Goal: Transaction & Acquisition: Purchase product/service

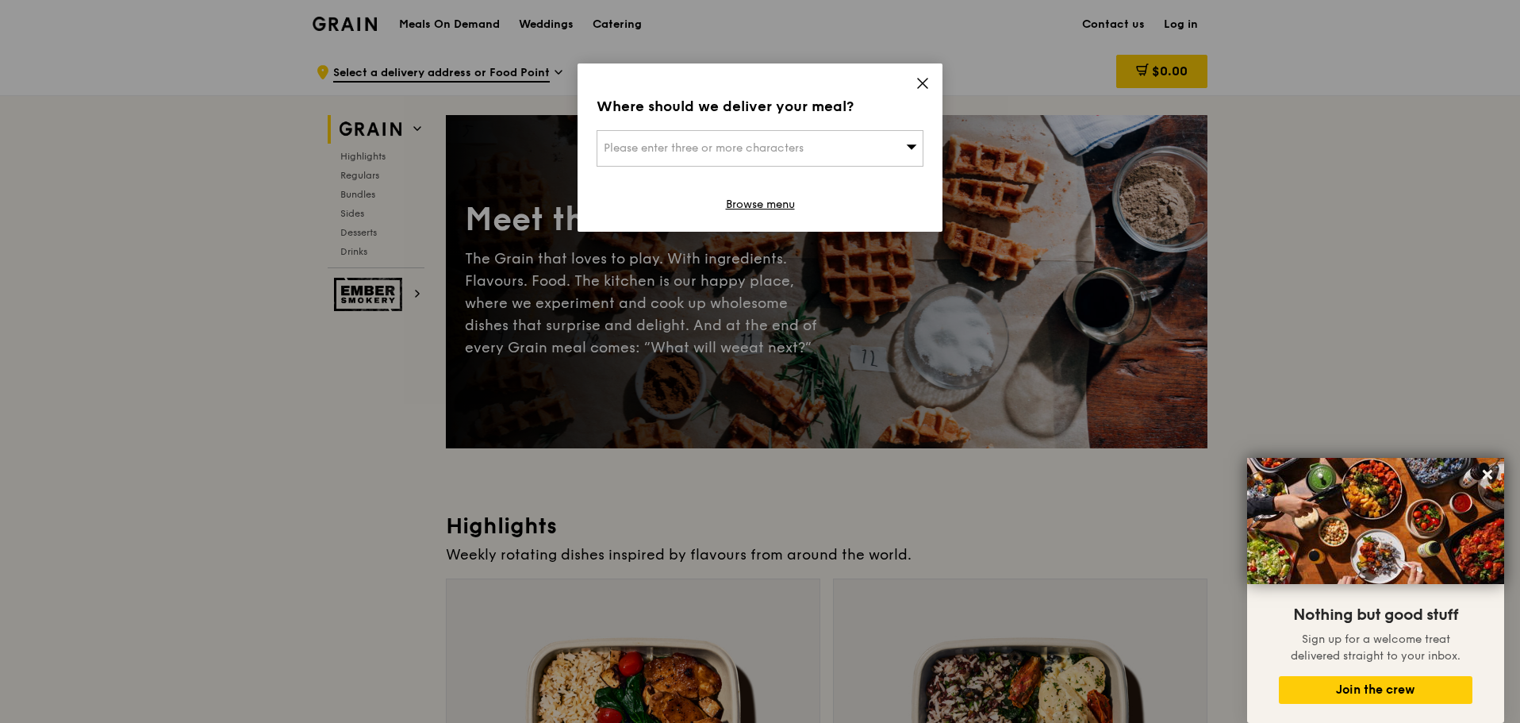
click at [924, 83] on icon at bounding box center [923, 84] width 10 height 10
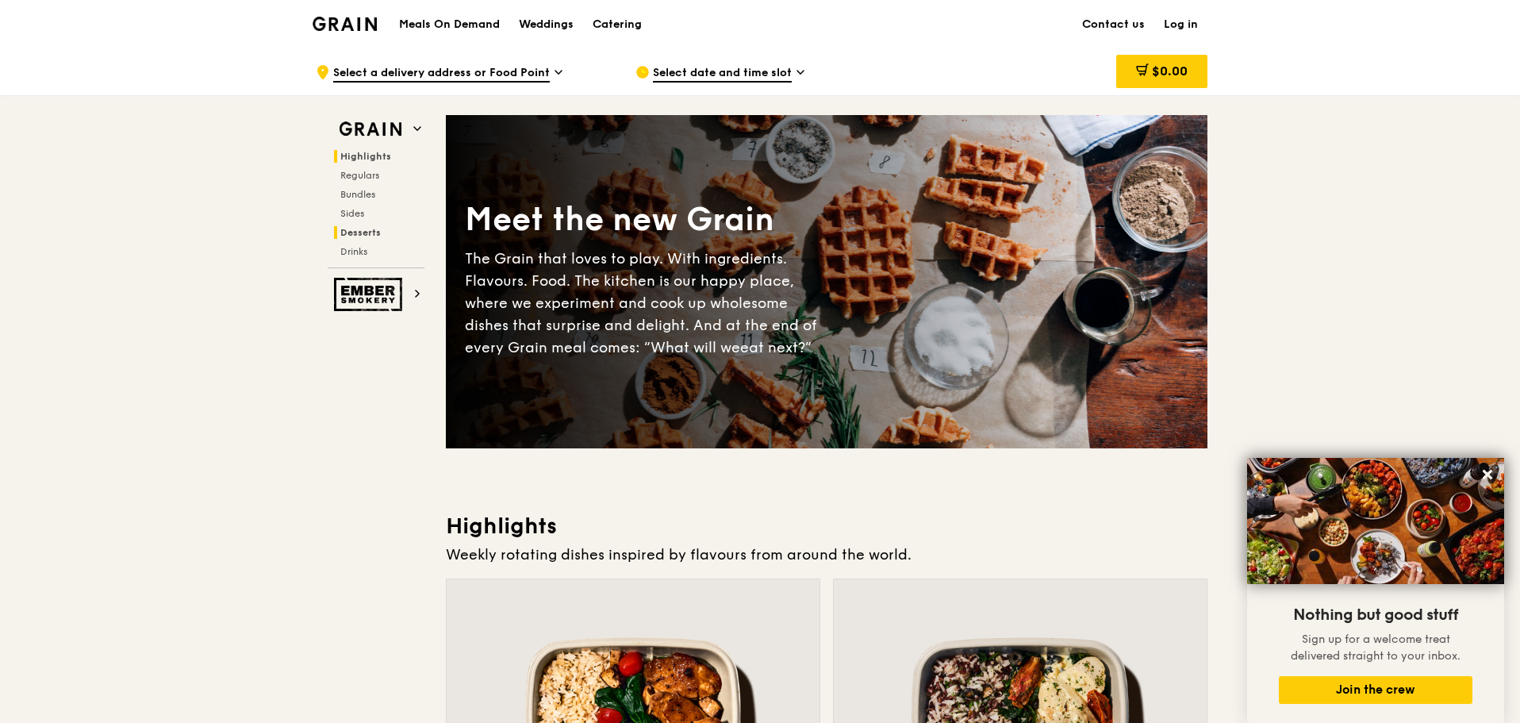
click at [365, 231] on span "Desserts" at bounding box center [360, 232] width 40 height 11
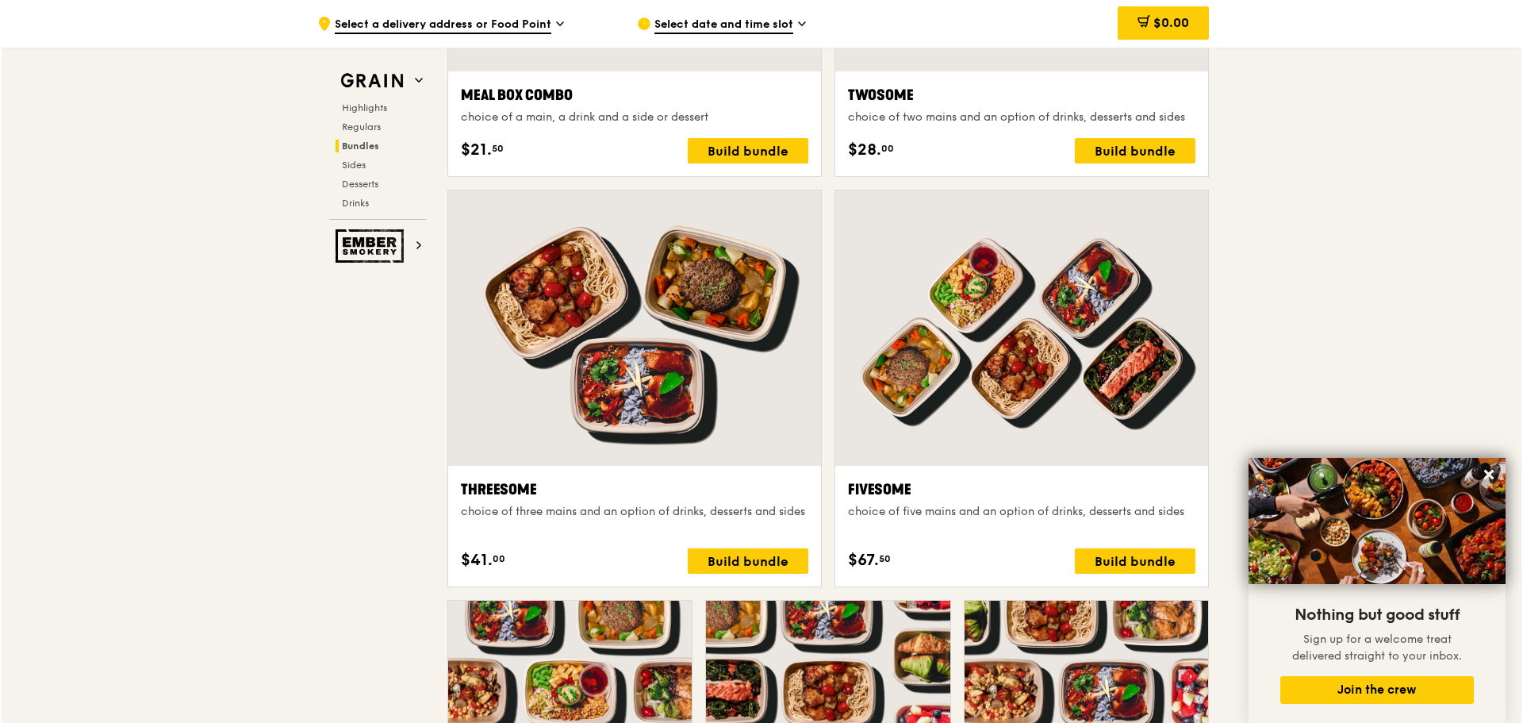
scroll to position [2699, 0]
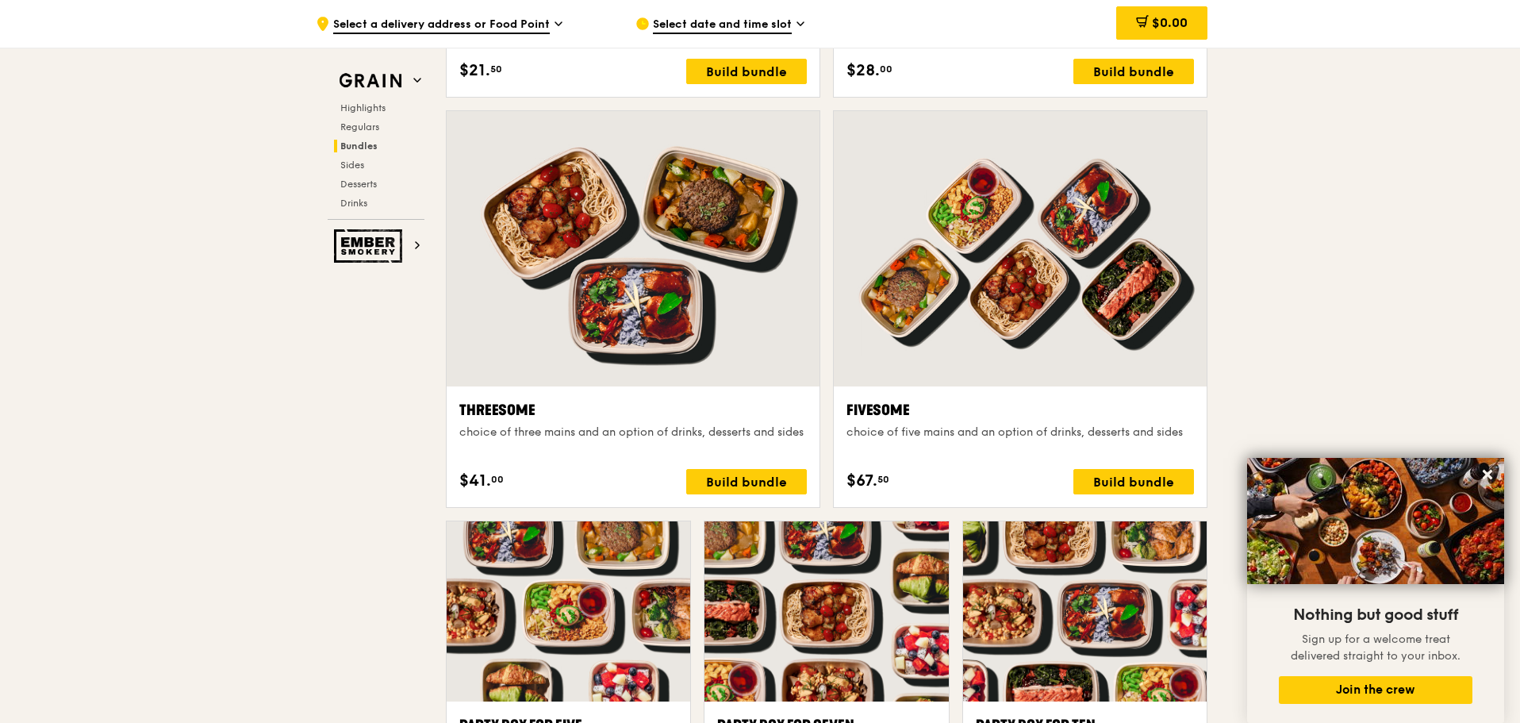
click at [1039, 326] on div at bounding box center [1020, 248] width 373 height 275
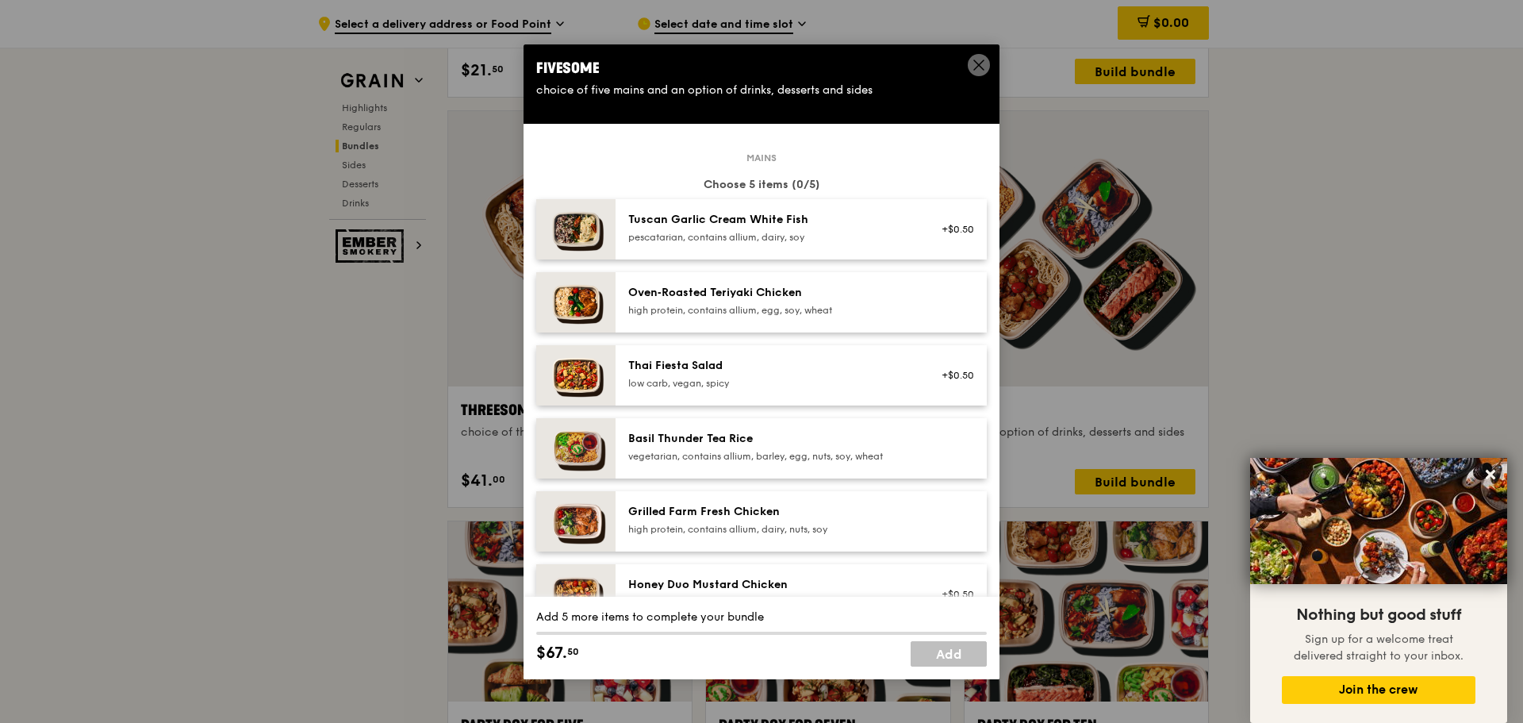
click at [895, 298] on div "Oven‑Roasted Teriyaki Chicken" at bounding box center [770, 293] width 285 height 16
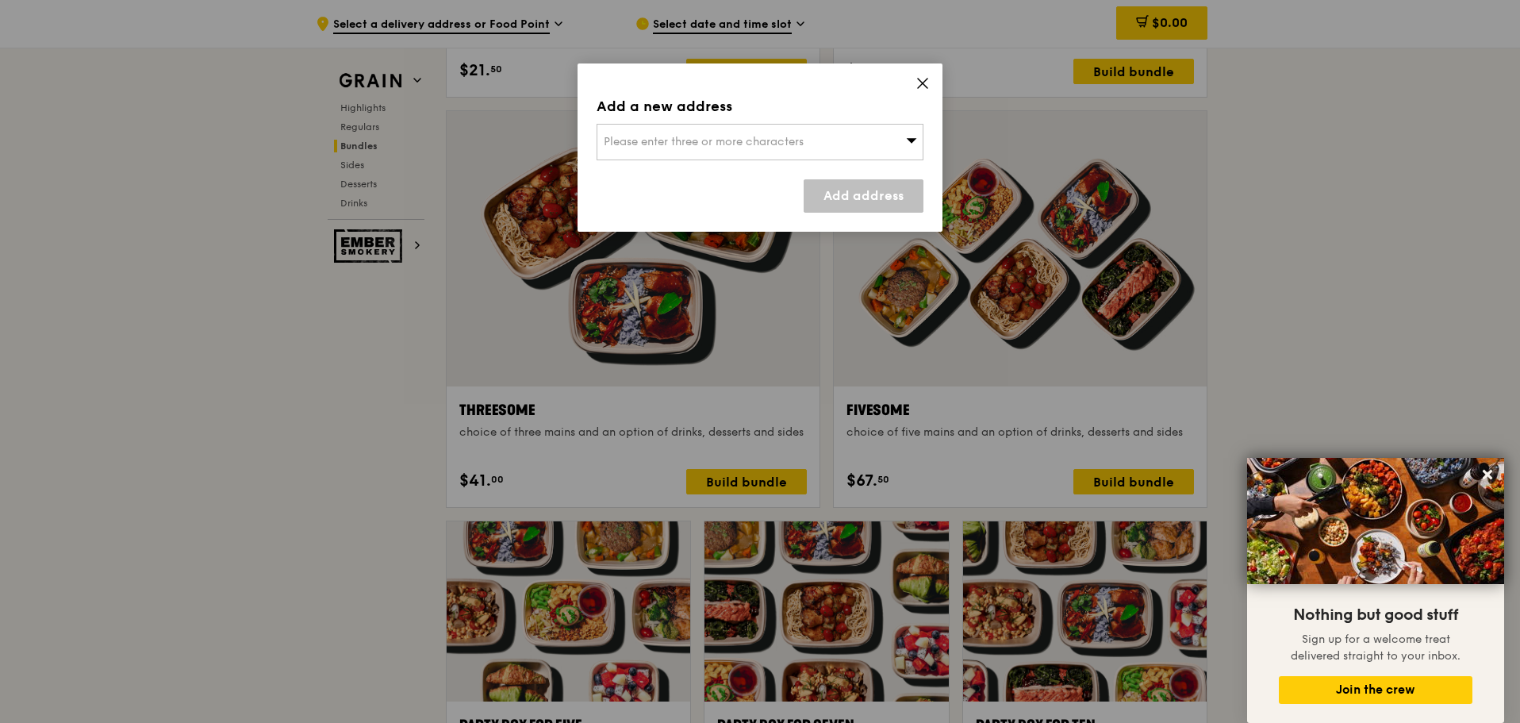
click at [926, 83] on icon at bounding box center [923, 83] width 14 height 14
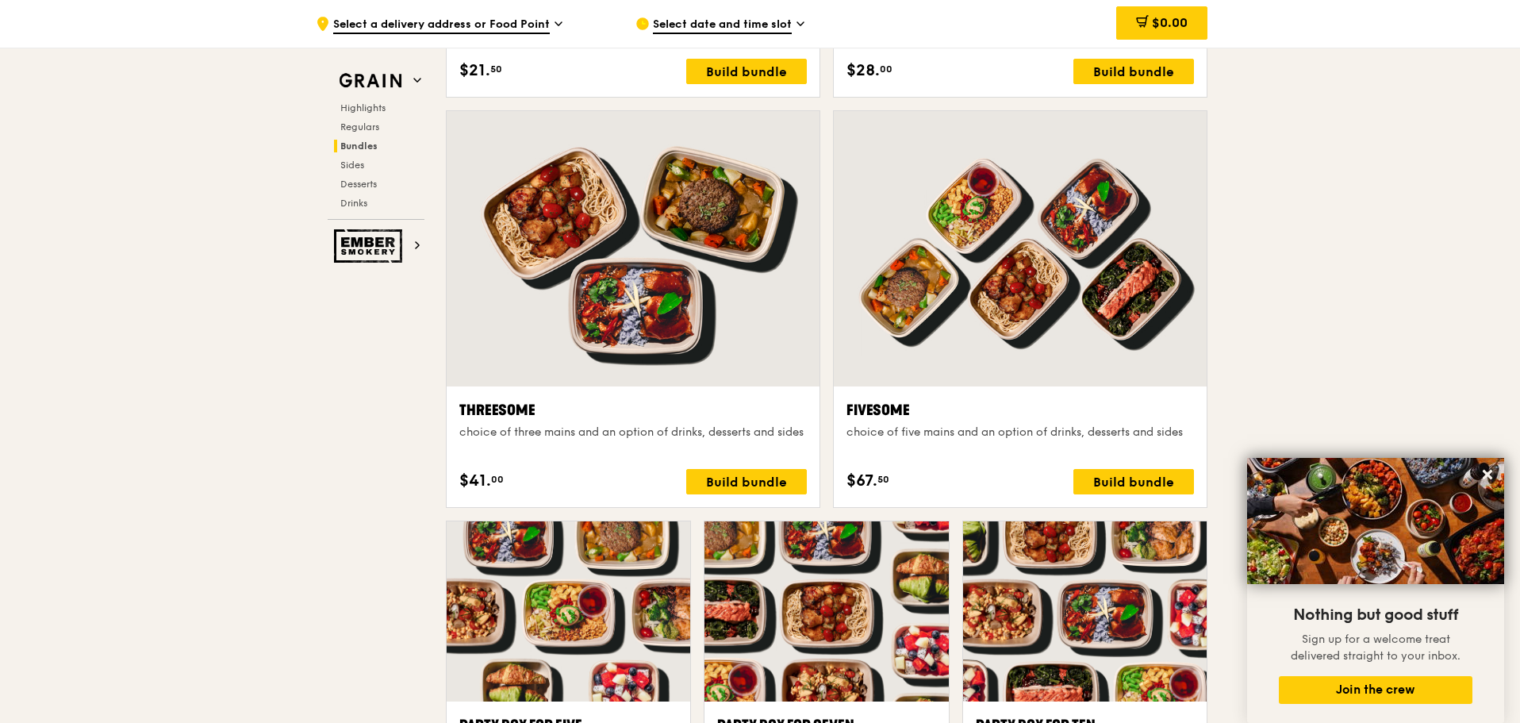
click at [1034, 368] on div at bounding box center [1020, 248] width 373 height 275
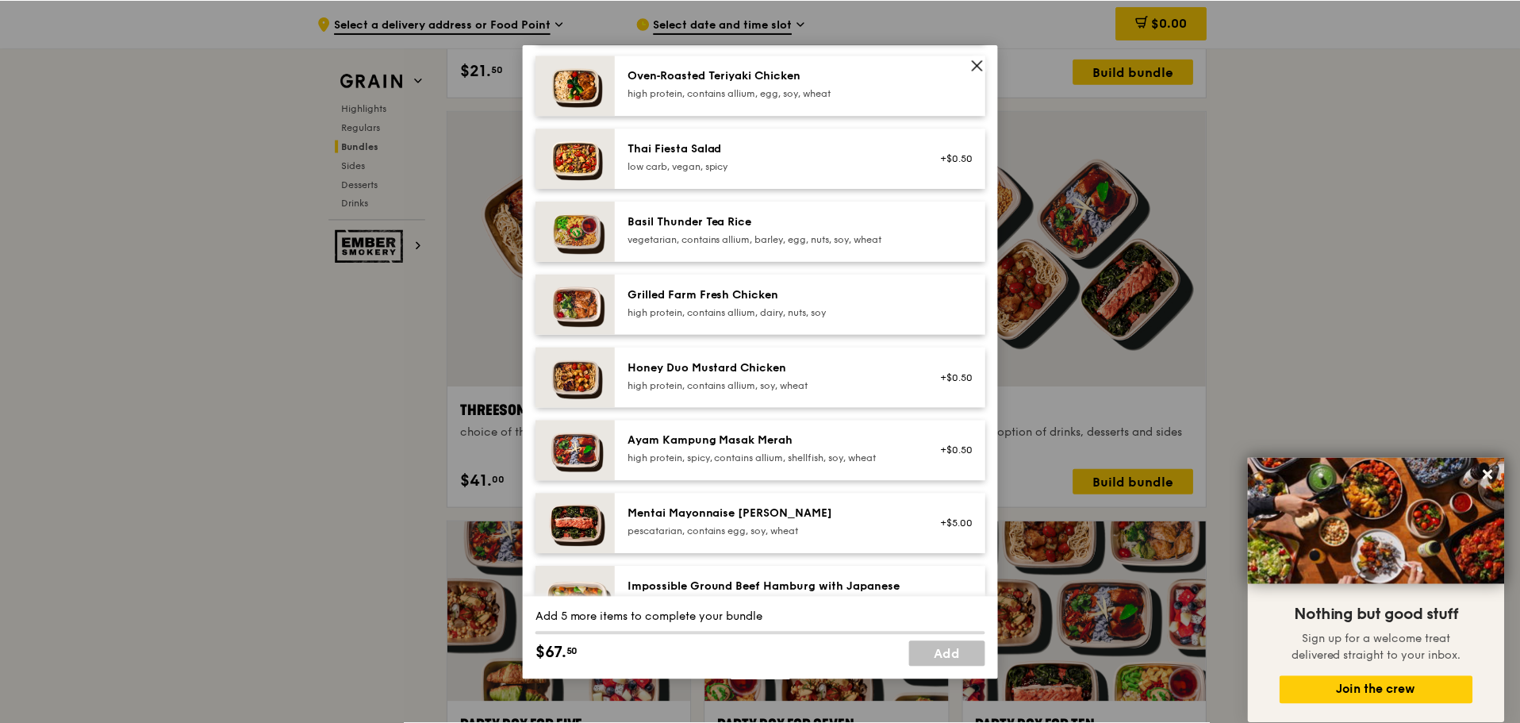
scroll to position [0, 0]
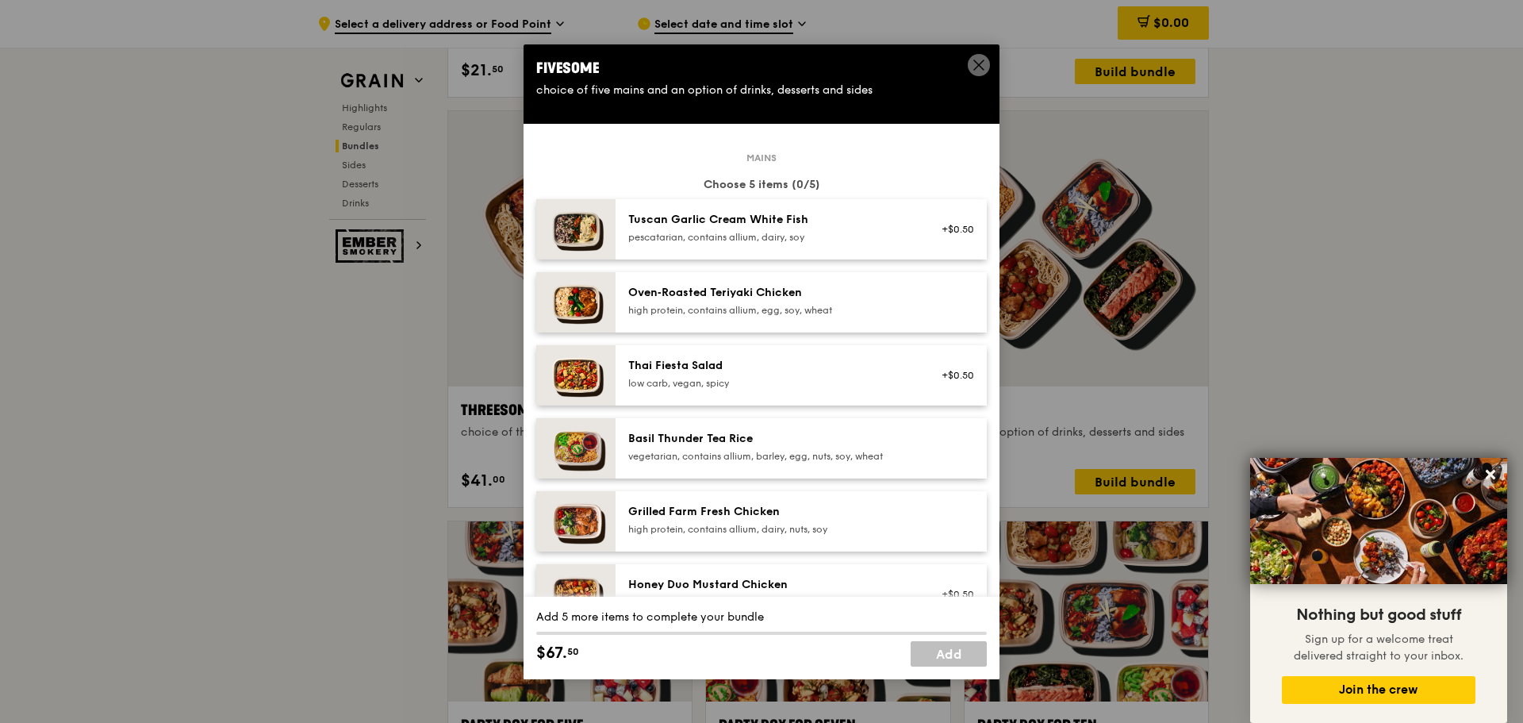
click at [981, 63] on icon at bounding box center [979, 65] width 10 height 10
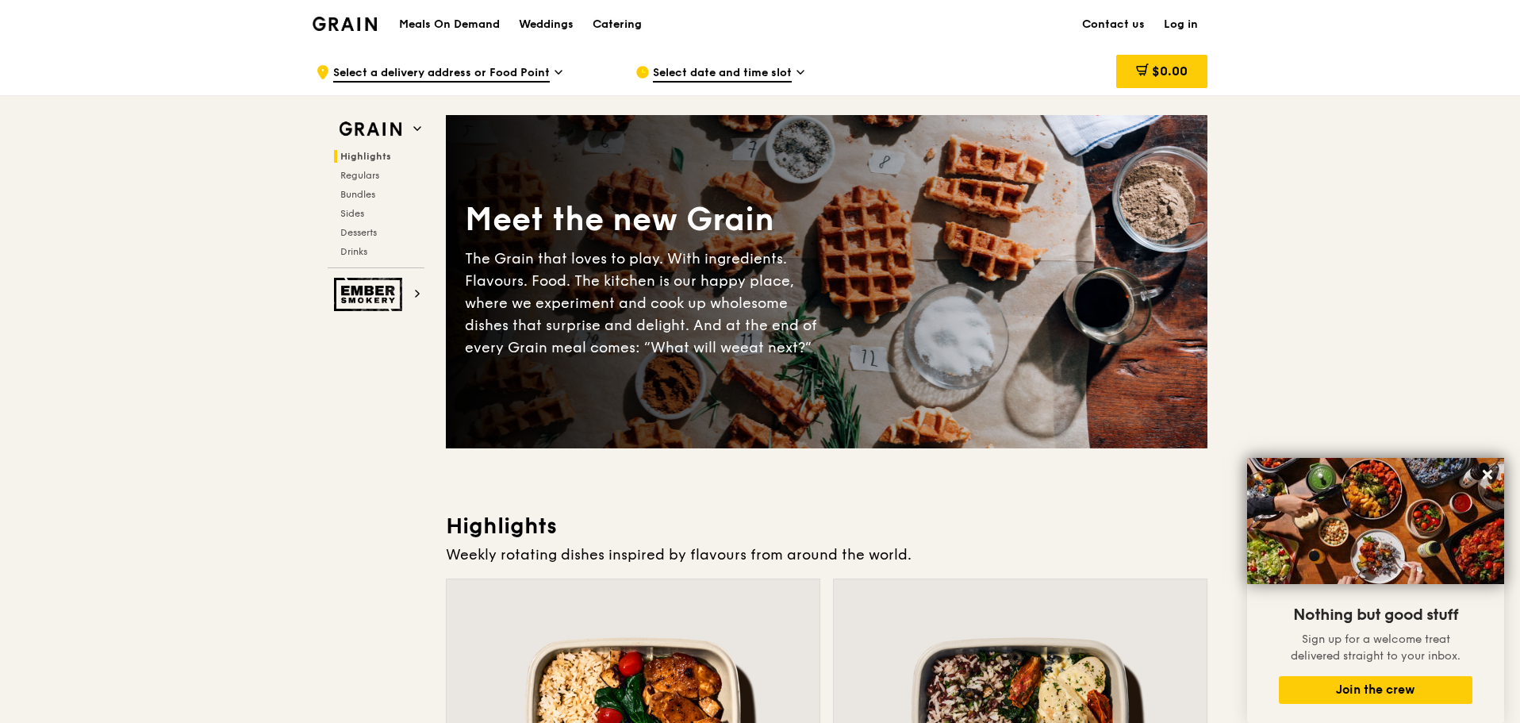
click at [627, 24] on div "Catering" at bounding box center [617, 25] width 49 height 48
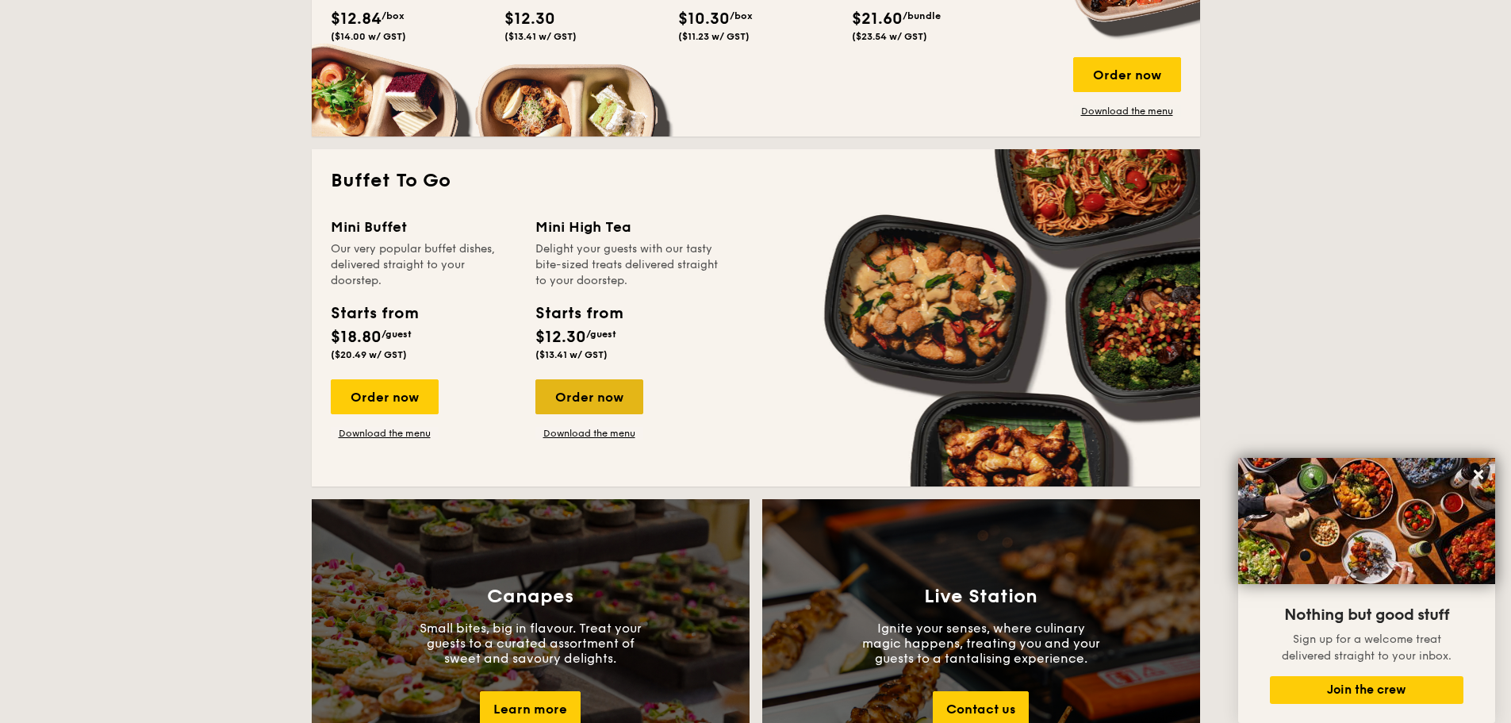
scroll to position [1269, 0]
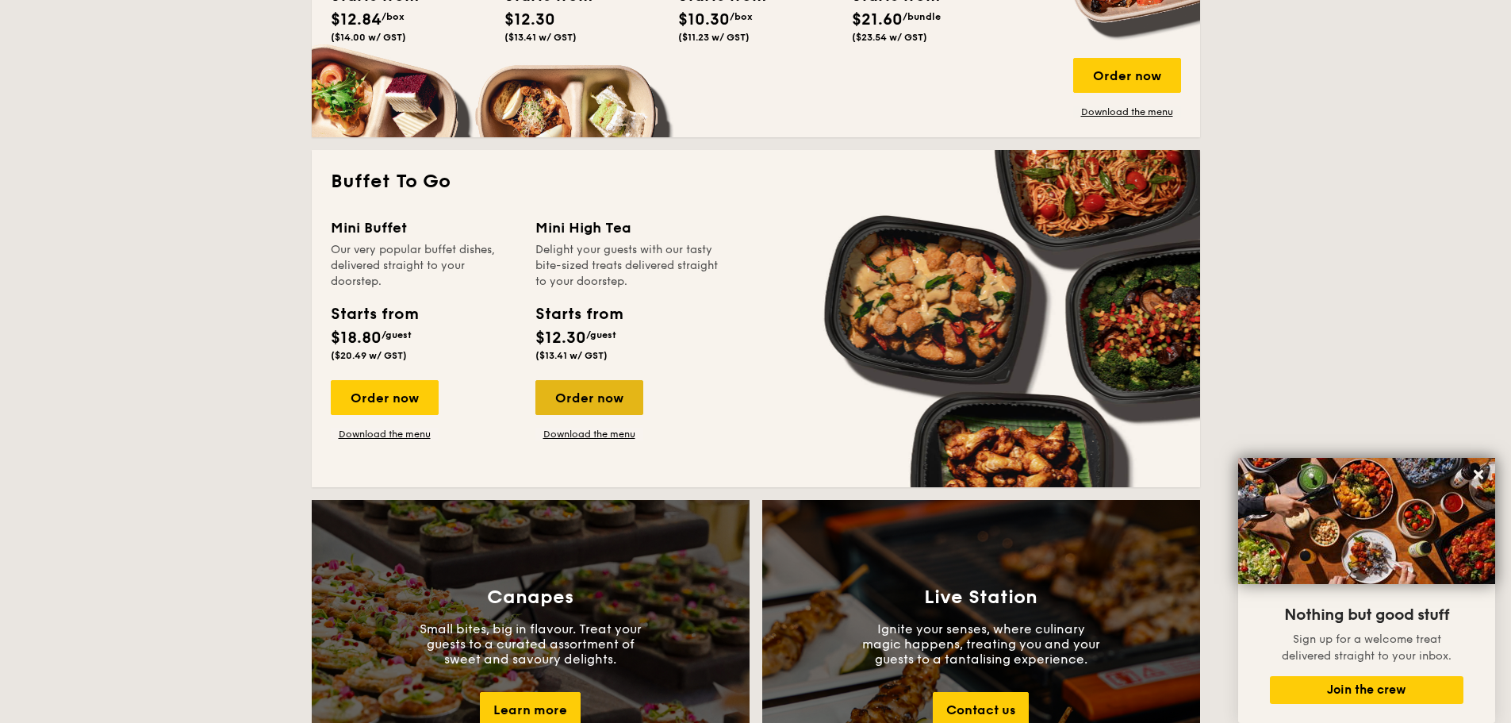
click at [615, 398] on div "Order now" at bounding box center [590, 397] width 108 height 35
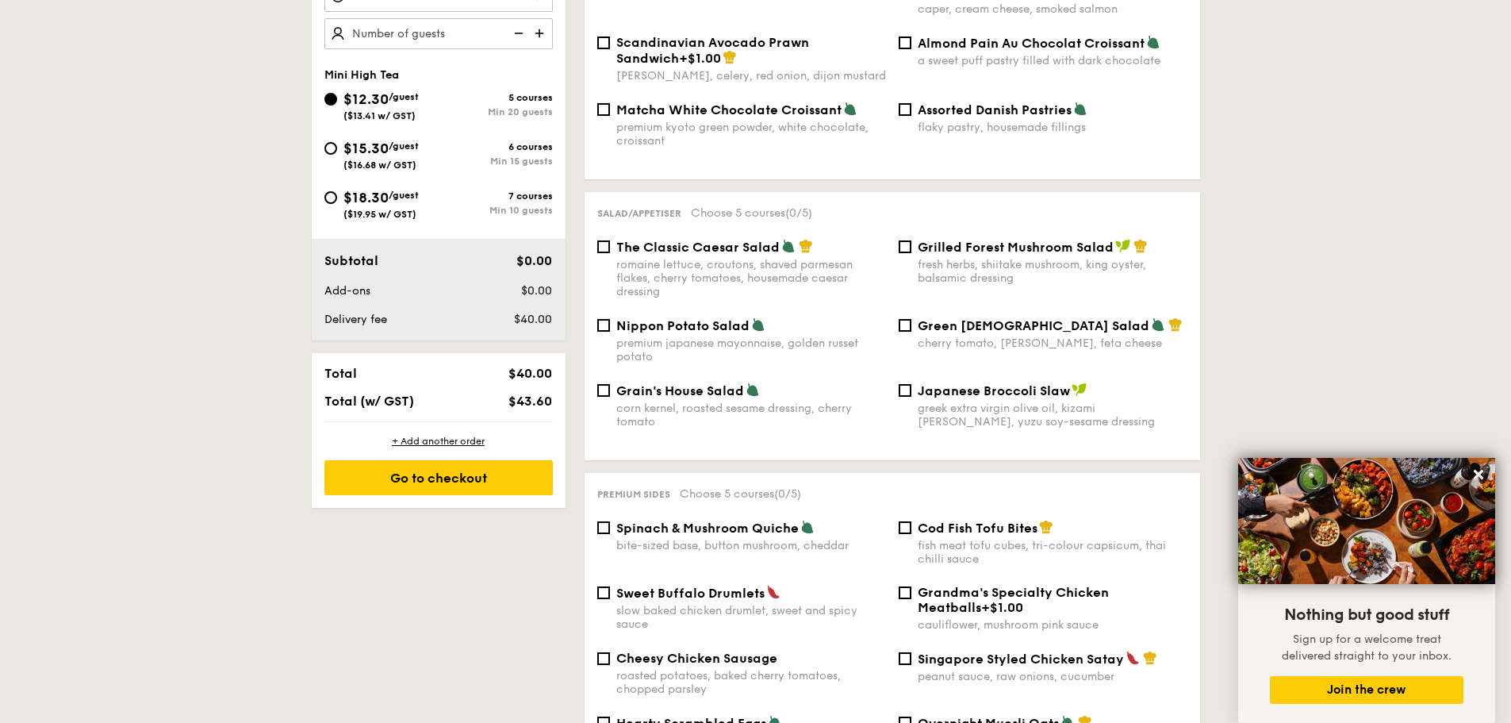
scroll to position [555, 0]
